Goal: Task Accomplishment & Management: Manage account settings

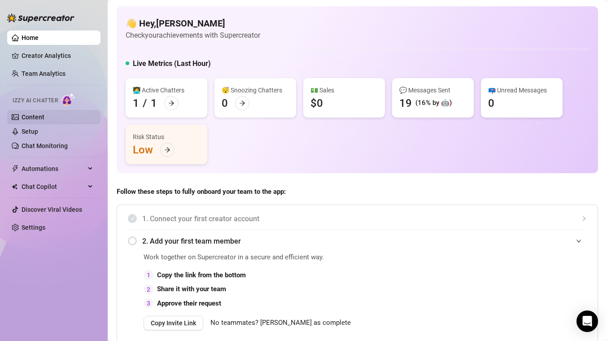
click at [43, 114] on link "Content" at bounding box center [33, 117] width 23 height 7
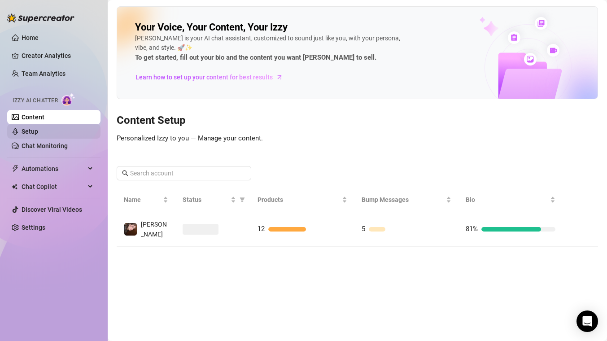
click at [31, 128] on link "Setup" at bounding box center [30, 131] width 17 height 7
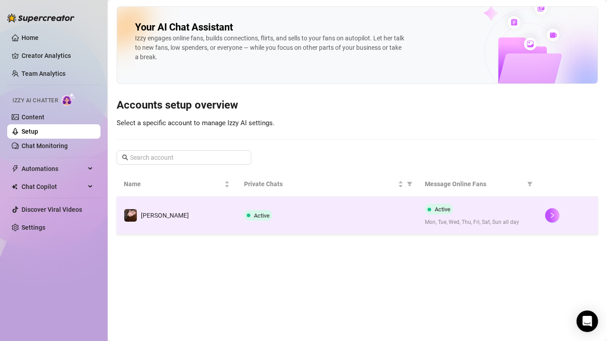
click at [285, 198] on td "Active" at bounding box center [327, 216] width 180 height 38
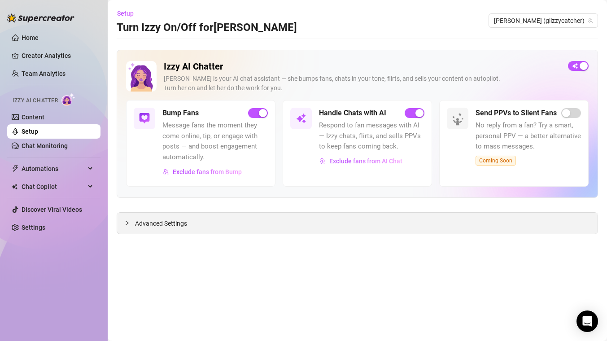
click at [152, 221] on span "Advanced Settings" at bounding box center [161, 224] width 52 height 10
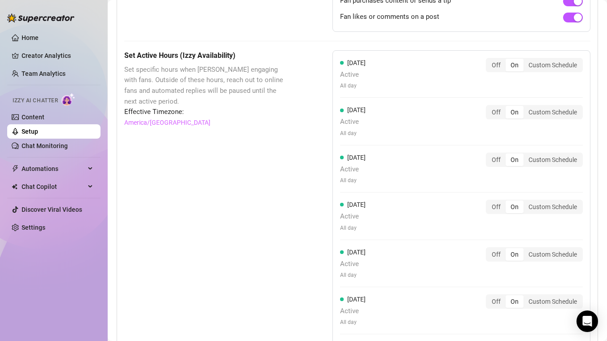
scroll to position [700, 0]
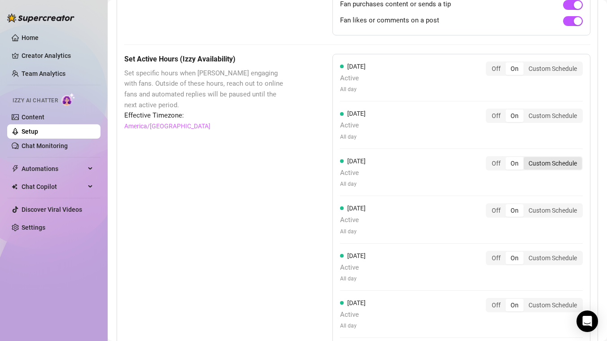
click at [528, 161] on div "Custom Schedule" at bounding box center [553, 163] width 58 height 13
click at [526, 158] on input "Custom Schedule" at bounding box center [526, 158] width 0 height 0
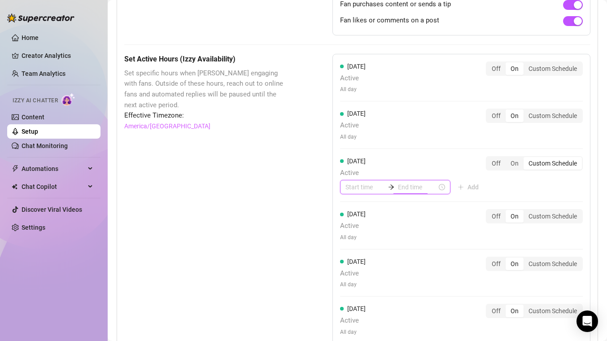
click at [398, 190] on input at bounding box center [417, 187] width 39 height 10
type input "00:10"
type input "05:00"
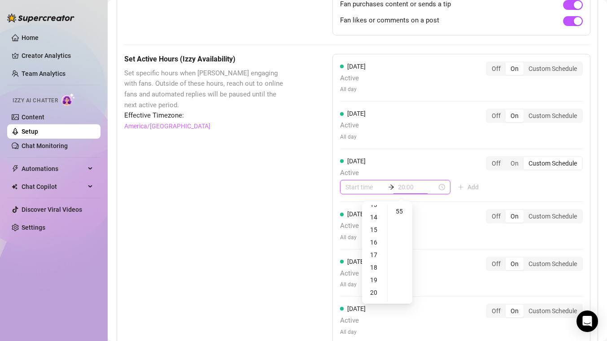
type input "18:00"
click at [183, 233] on div "Set Active Hours (Izzy Availability) Set specific hours when Izzy engaging with…" at bounding box center [205, 258] width 163 height 409
